Goal: Download file/media

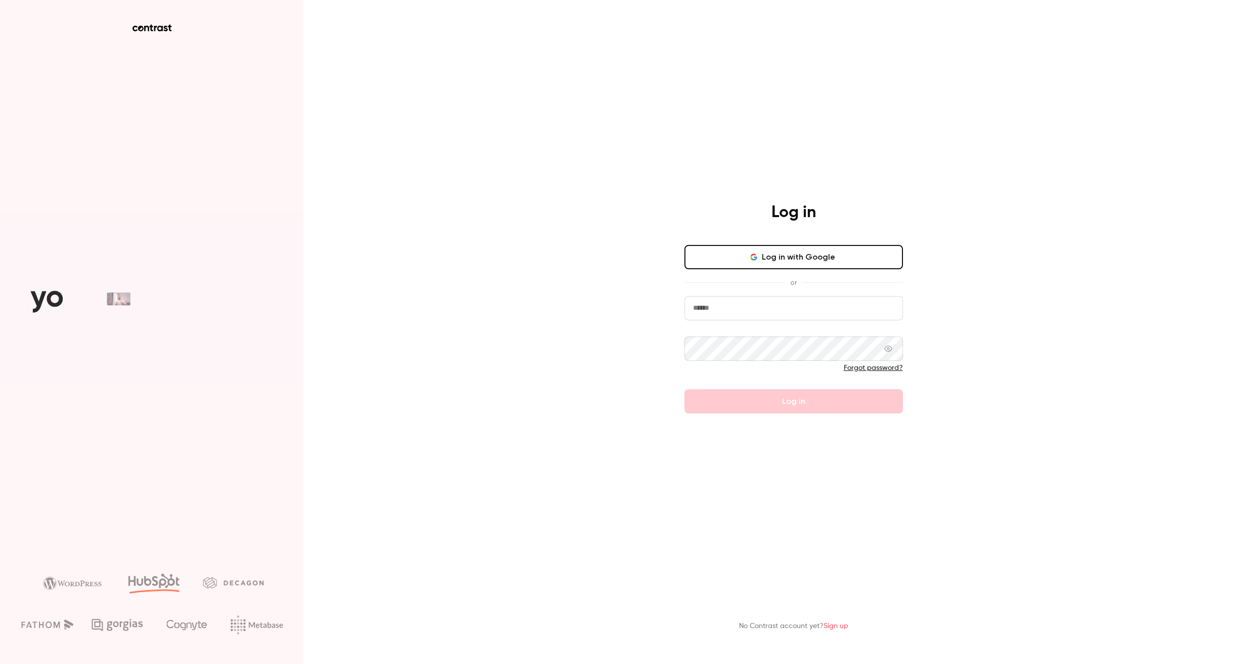
type input "**********"
click at [793, 401] on button "Log in" at bounding box center [793, 401] width 218 height 24
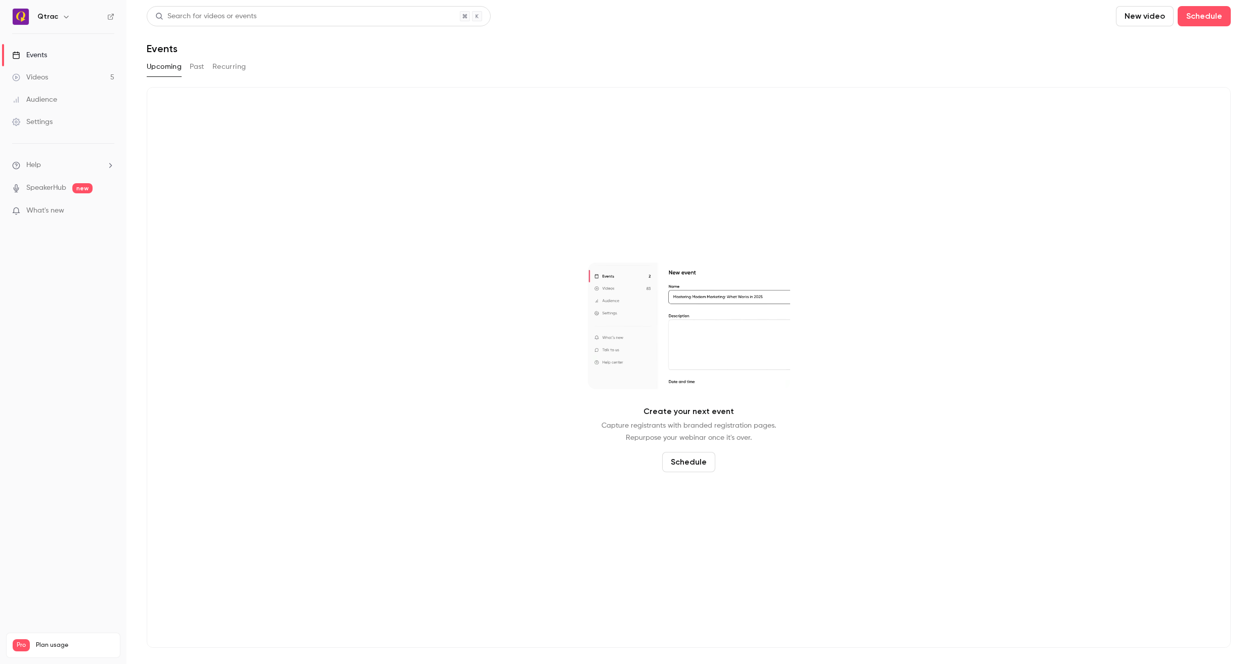
click at [199, 67] on button "Past" at bounding box center [197, 67] width 15 height 16
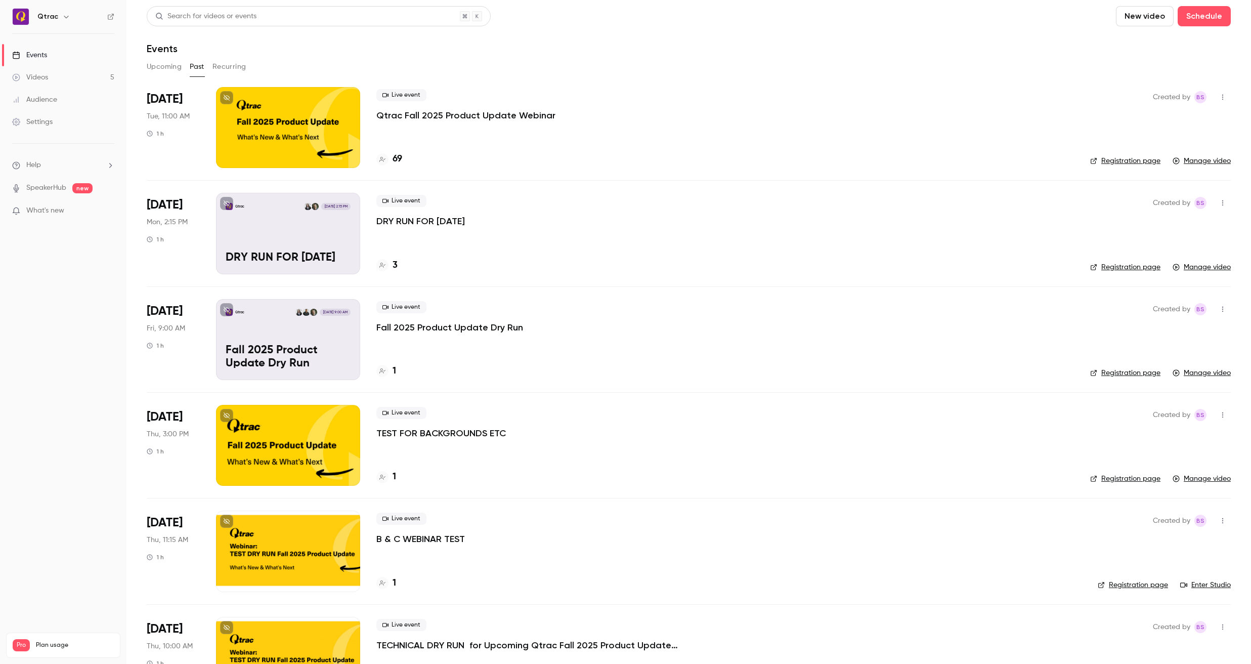
click at [291, 120] on div at bounding box center [288, 127] width 144 height 81
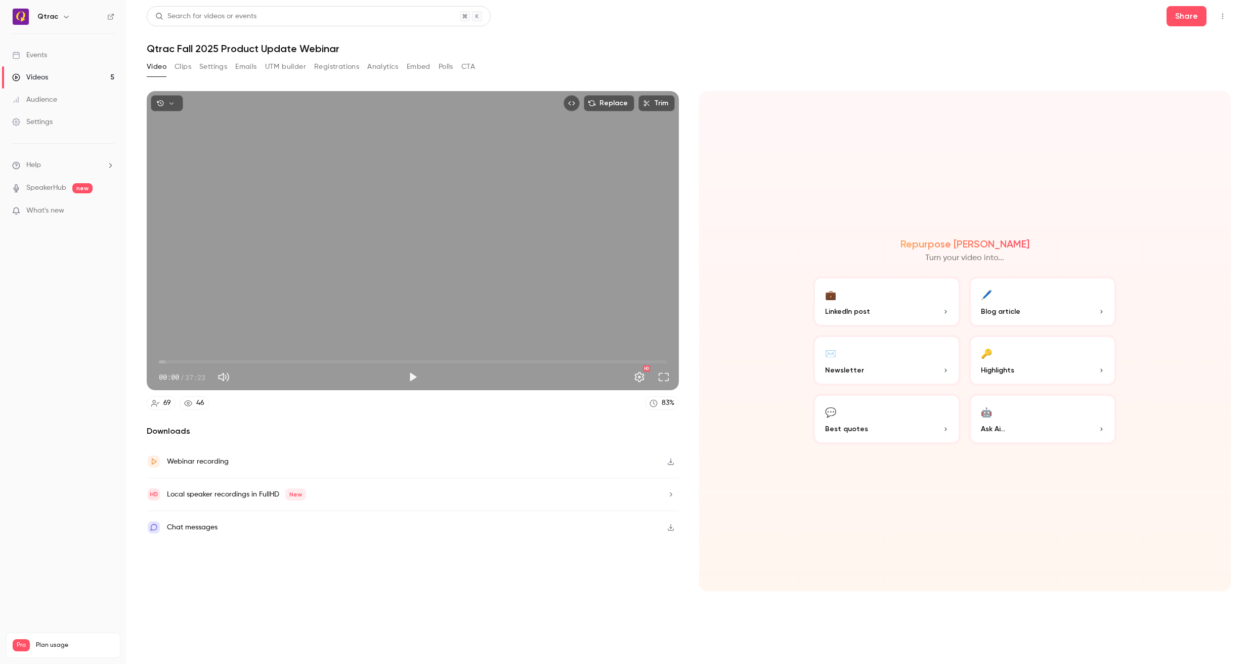
click at [382, 70] on button "Analytics" at bounding box center [382, 67] width 31 height 16
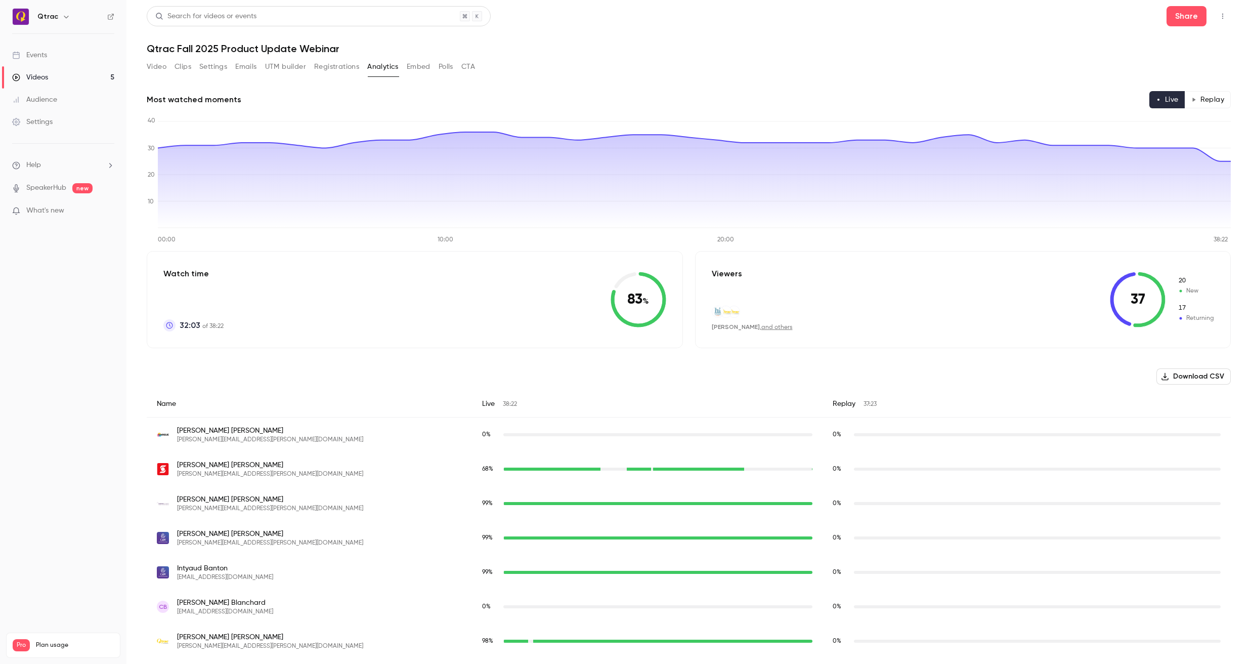
click at [1172, 376] on button "Download CSV" at bounding box center [1193, 376] width 74 height 16
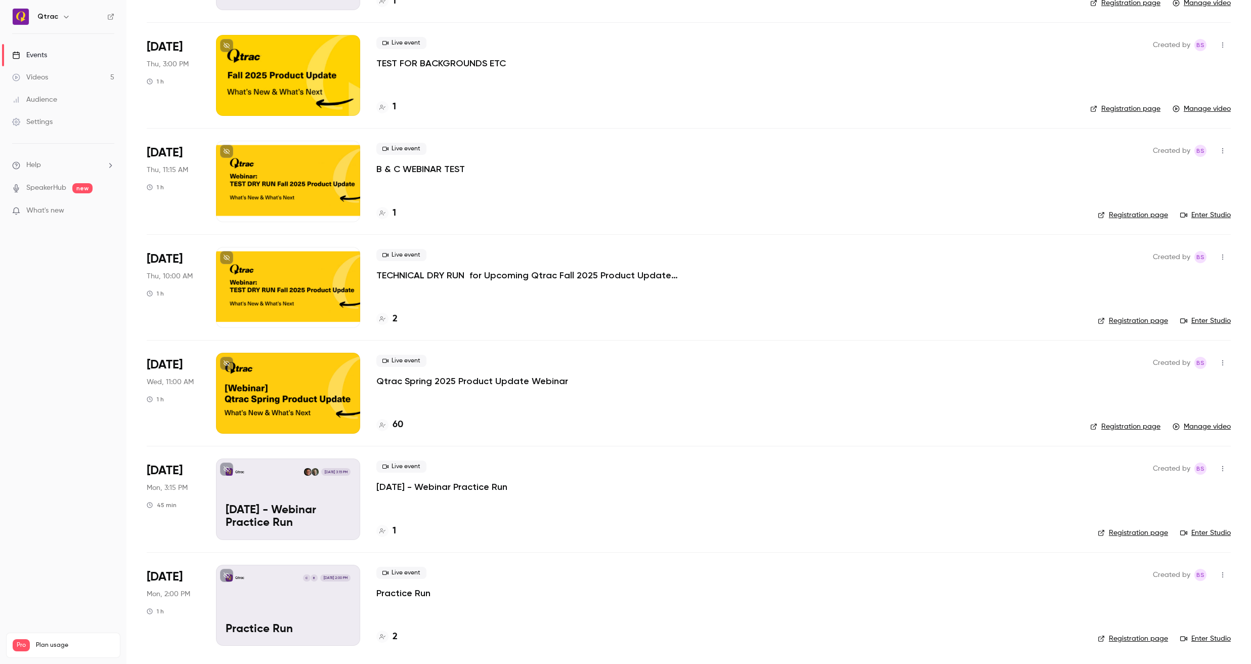
click at [298, 377] on div at bounding box center [288, 393] width 144 height 81
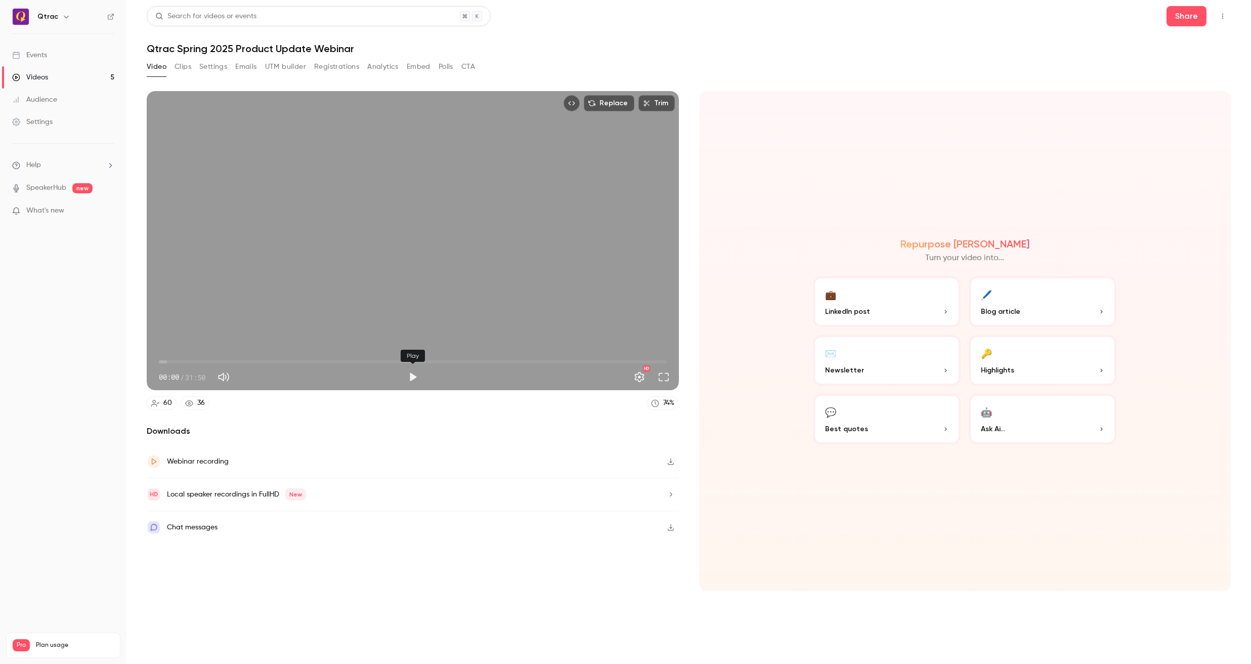
click at [410, 378] on button "Play" at bounding box center [413, 377] width 20 height 20
click at [169, 361] on span "00:02" at bounding box center [413, 362] width 508 height 16
click at [411, 379] on button "Pause" at bounding box center [413, 377] width 20 height 20
type input "****"
click at [398, 67] on button "Analytics" at bounding box center [382, 67] width 31 height 16
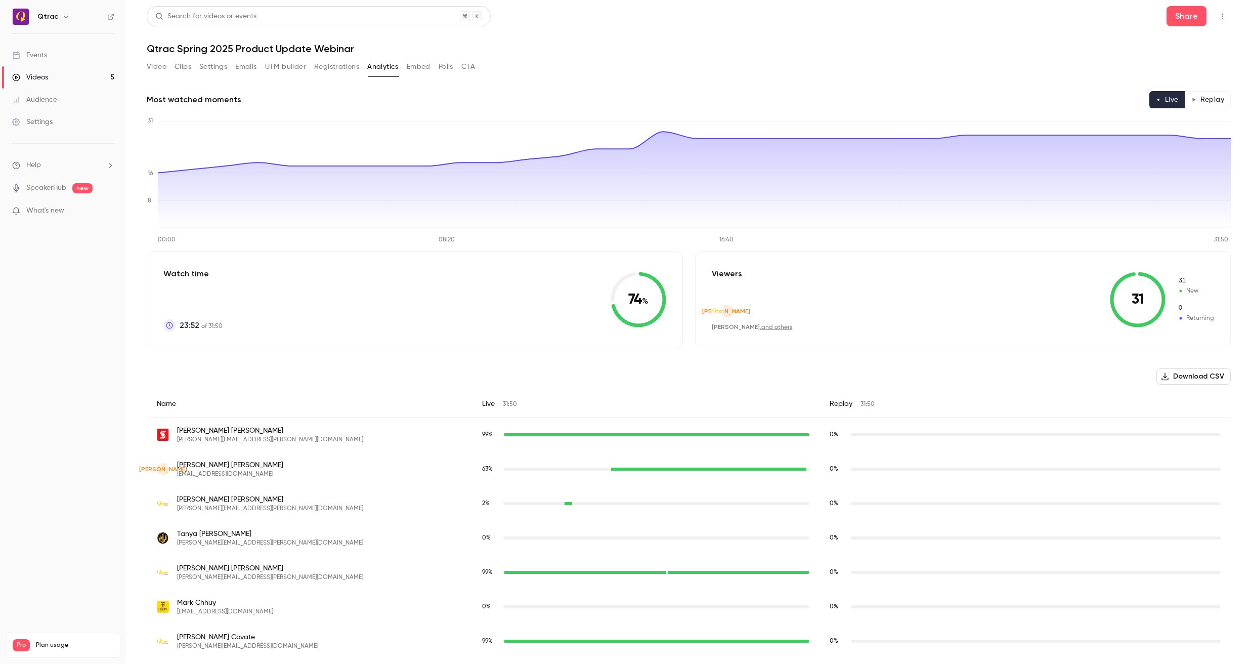
click at [1195, 376] on button "Download CSV" at bounding box center [1193, 376] width 74 height 16
